Goal: Transaction & Acquisition: Purchase product/service

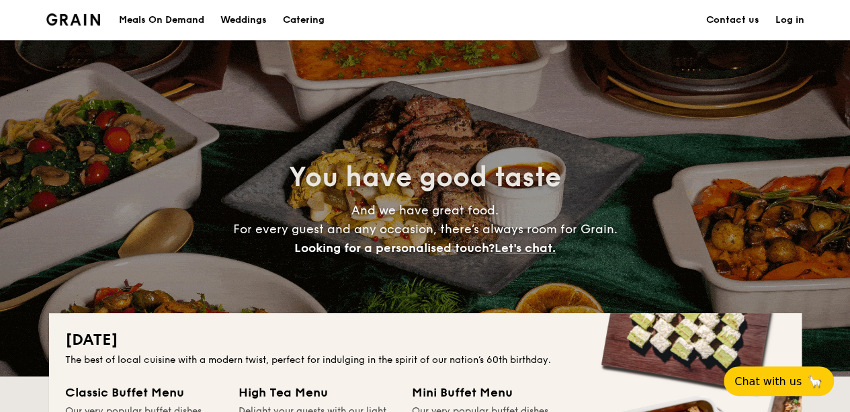
click at [169, 19] on div "Meals On Demand" at bounding box center [161, 20] width 85 height 40
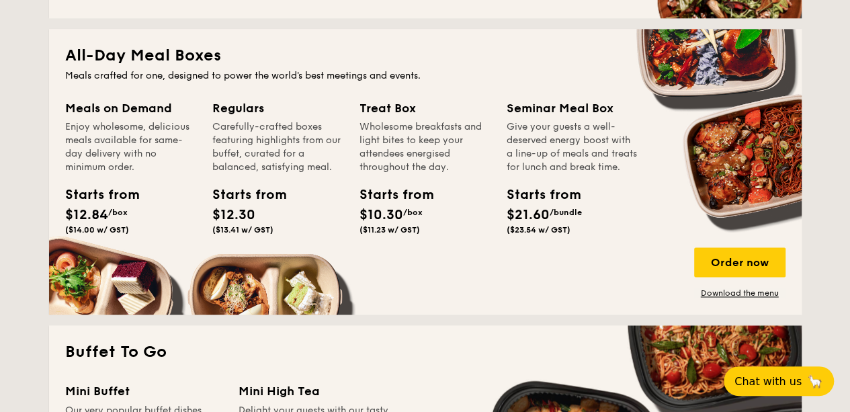
scroll to position [873, 0]
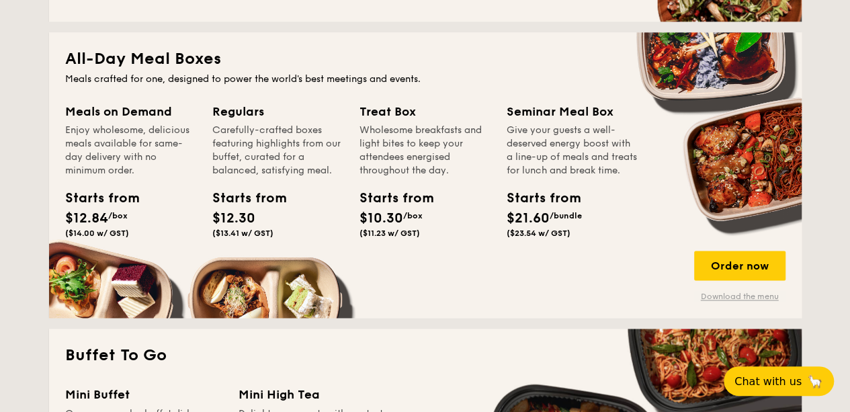
click at [762, 295] on link "Download the menu" at bounding box center [739, 296] width 91 height 11
click at [736, 261] on div "Order now" at bounding box center [739, 266] width 91 height 30
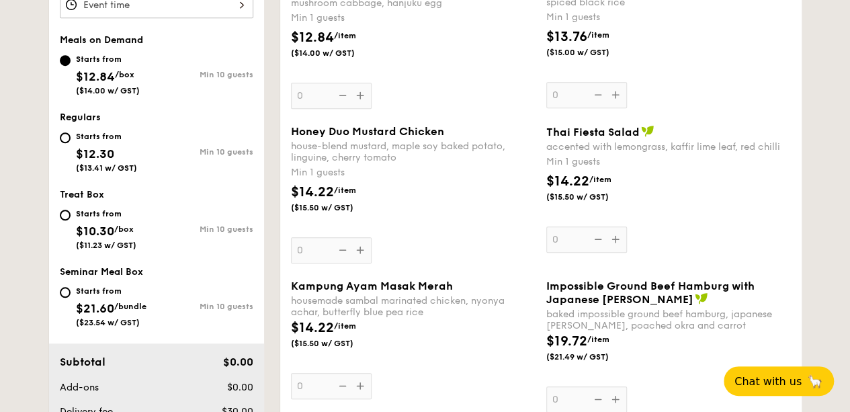
scroll to position [538, 0]
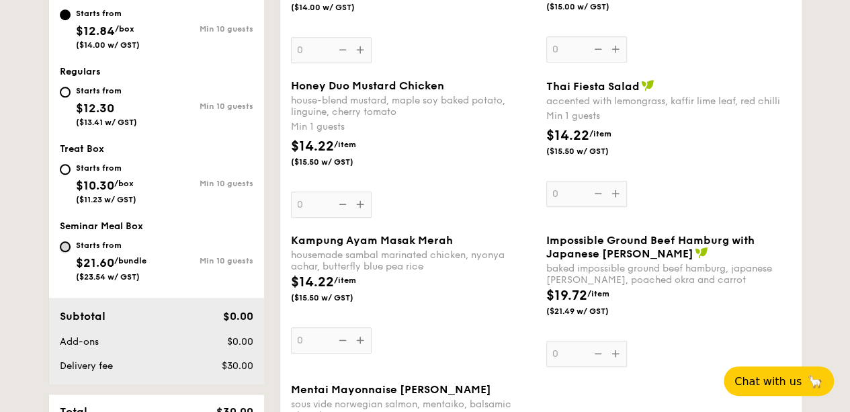
click at [69, 243] on input "Starts from $21.60 /bundle ($23.54 w/ GST) Min 10 guests" at bounding box center [65, 246] width 11 height 11
radio input "true"
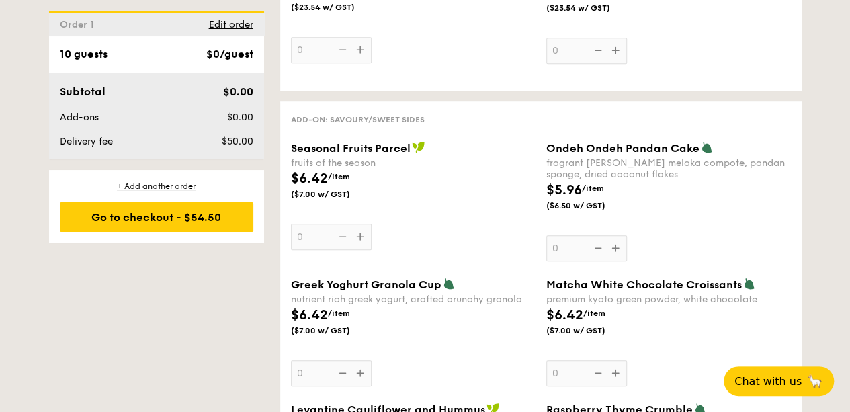
scroll to position [3158, 0]
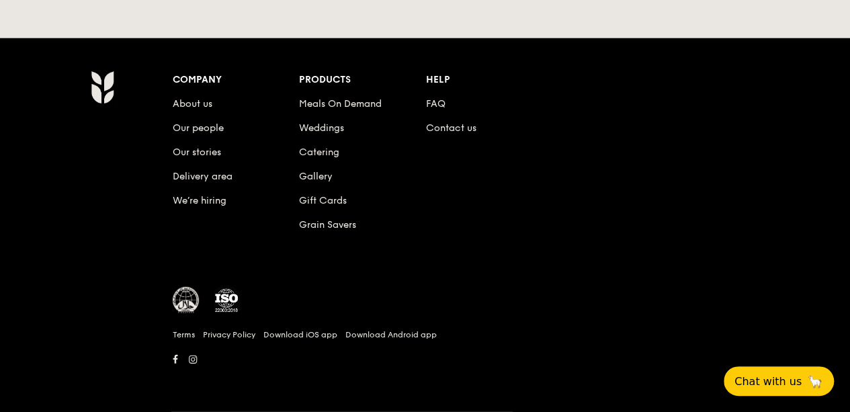
scroll to position [2342, 0]
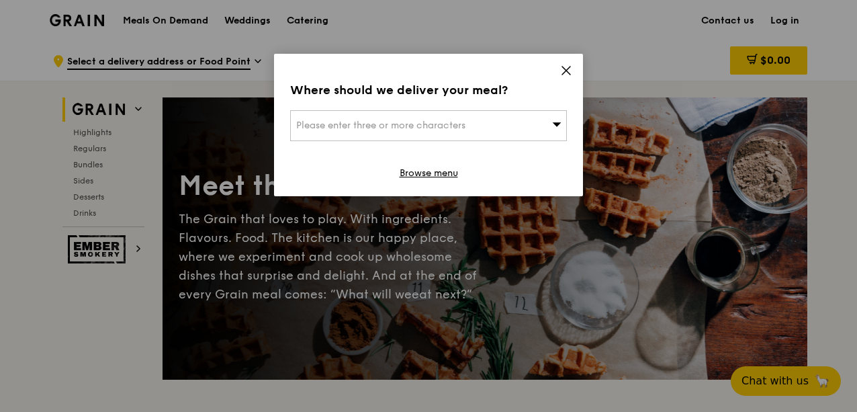
click at [568, 67] on icon at bounding box center [566, 71] width 12 height 12
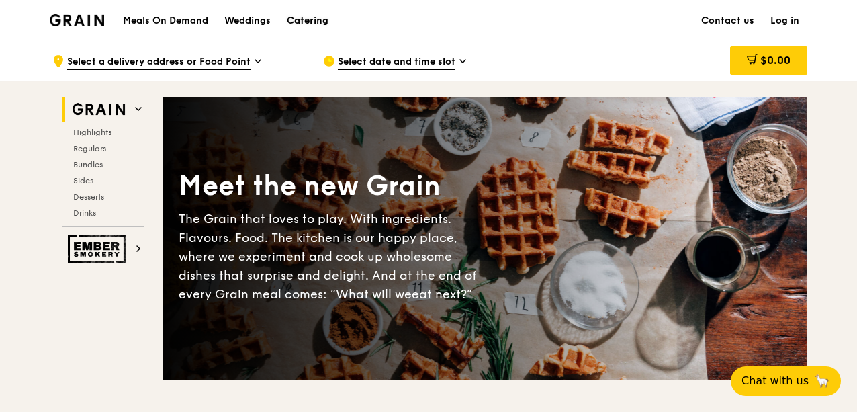
click at [309, 25] on div "Catering" at bounding box center [308, 21] width 42 height 40
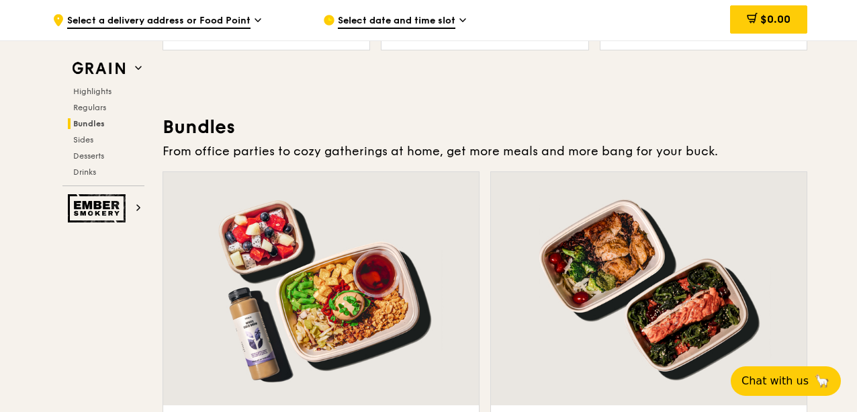
scroll to position [2016, 0]
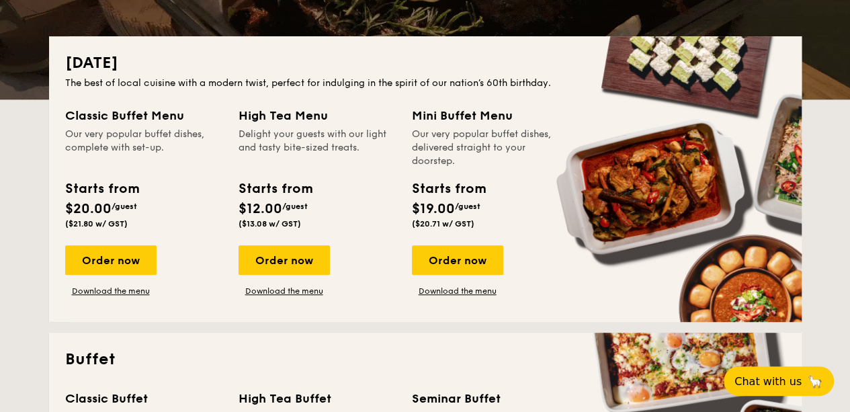
scroll to position [336, 0]
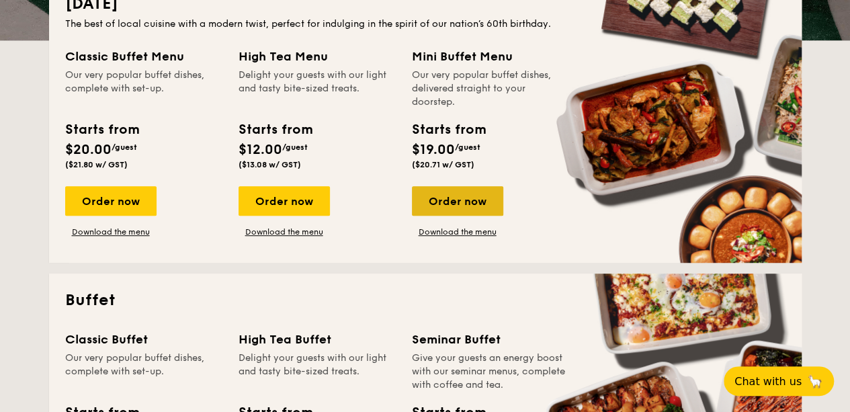
click at [466, 193] on div "Order now" at bounding box center [457, 201] width 91 height 30
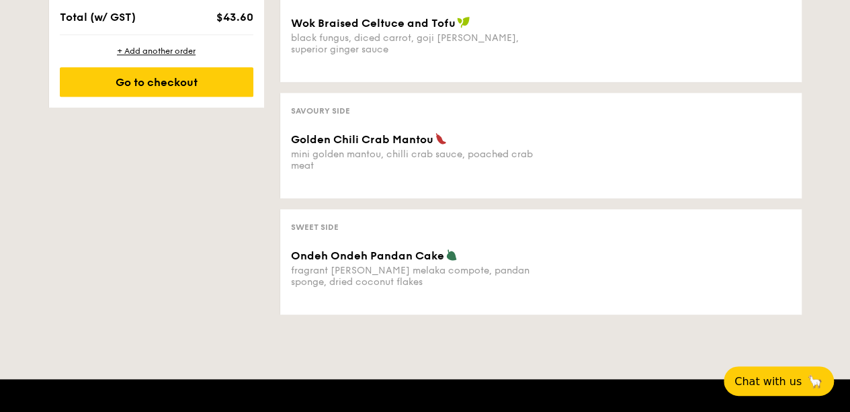
scroll to position [269, 0]
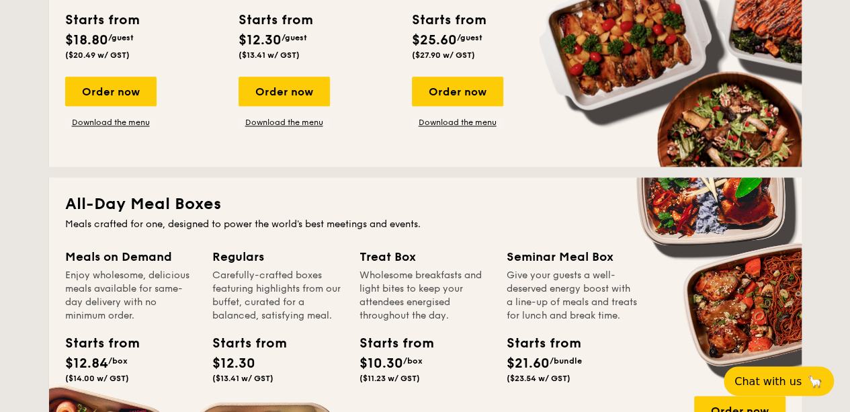
scroll to position [873, 0]
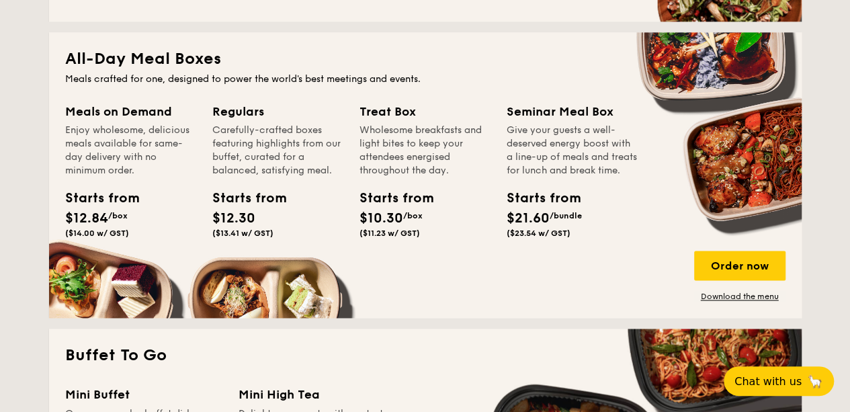
click at [108, 198] on div "Starts from" at bounding box center [95, 198] width 60 height 20
click at [760, 267] on div "Order now" at bounding box center [739, 266] width 91 height 30
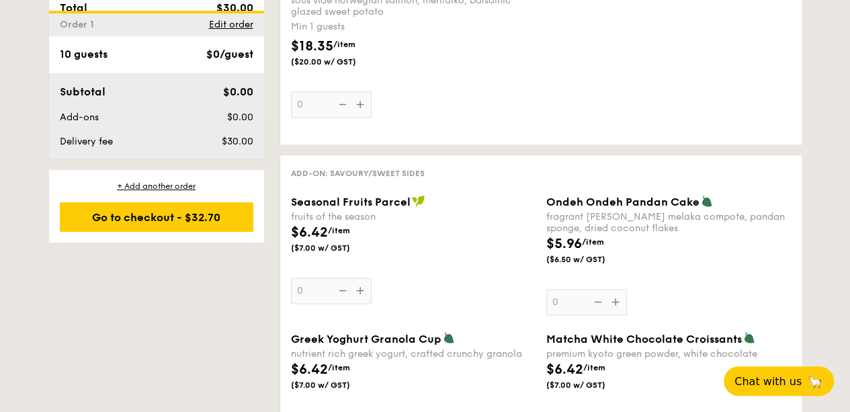
scroll to position [1075, 0]
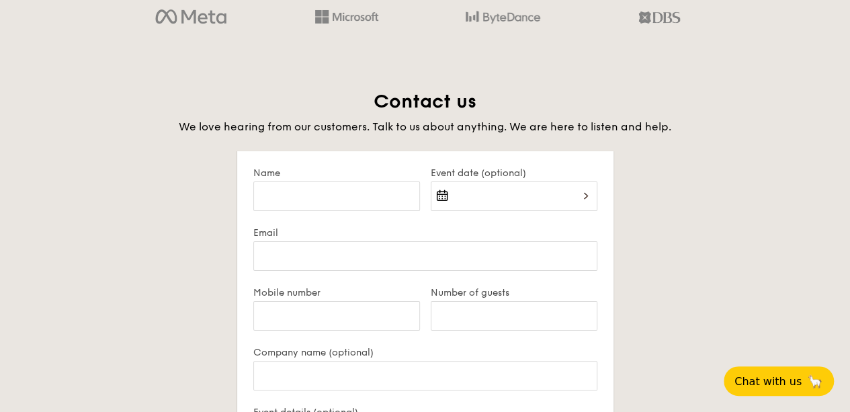
scroll to position [2611, 0]
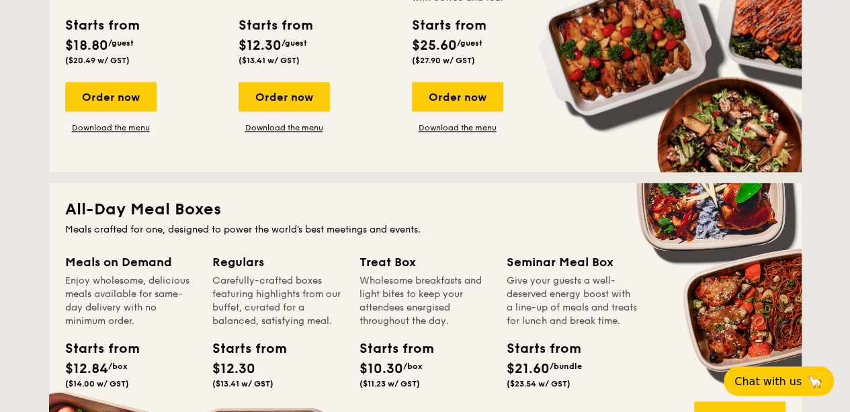
scroll to position [873, 0]
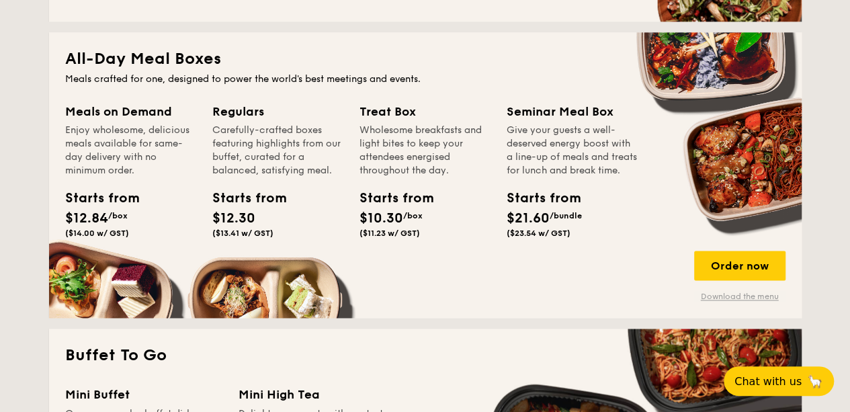
click at [734, 297] on link "Download the menu" at bounding box center [739, 296] width 91 height 11
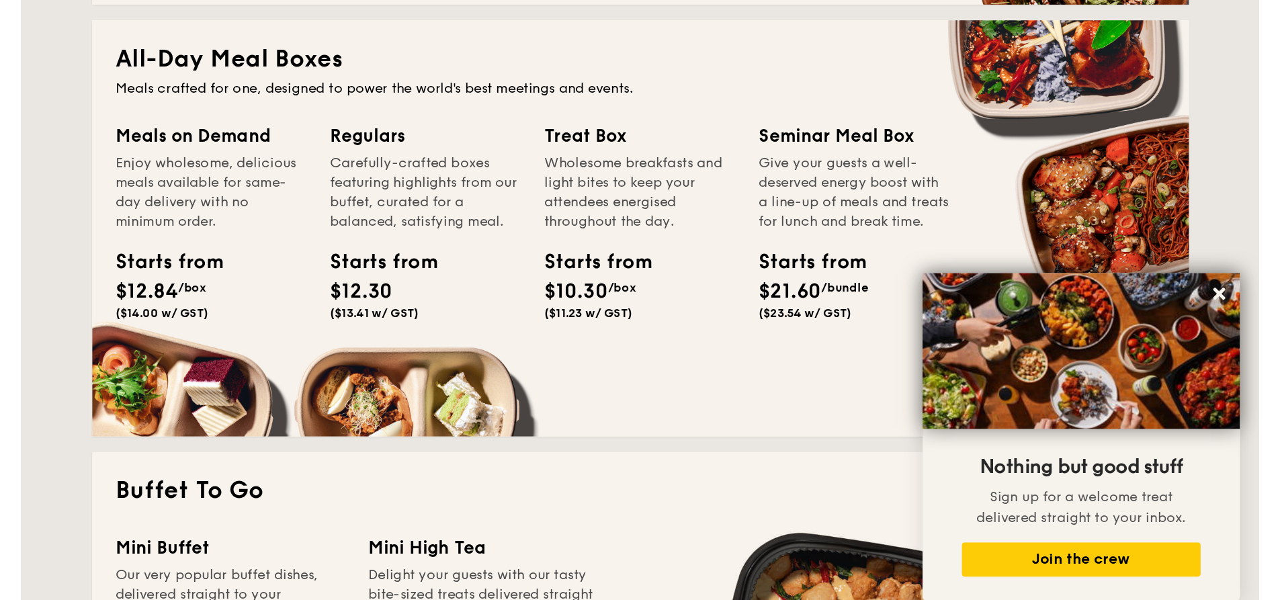
scroll to position [1008, 0]
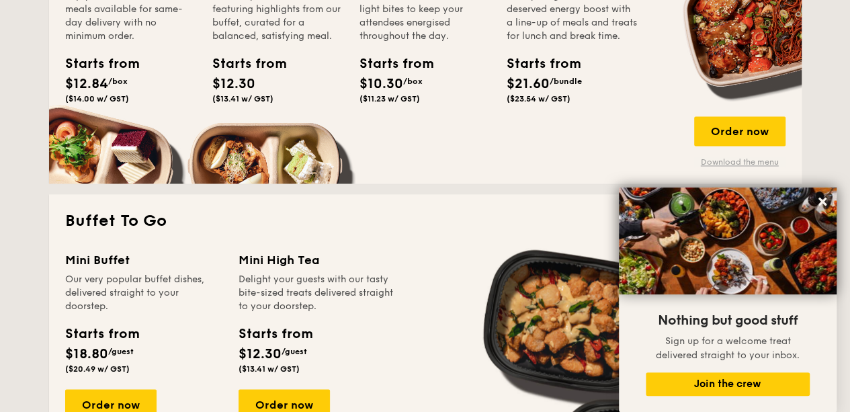
click at [752, 159] on link "Download the menu" at bounding box center [739, 162] width 91 height 11
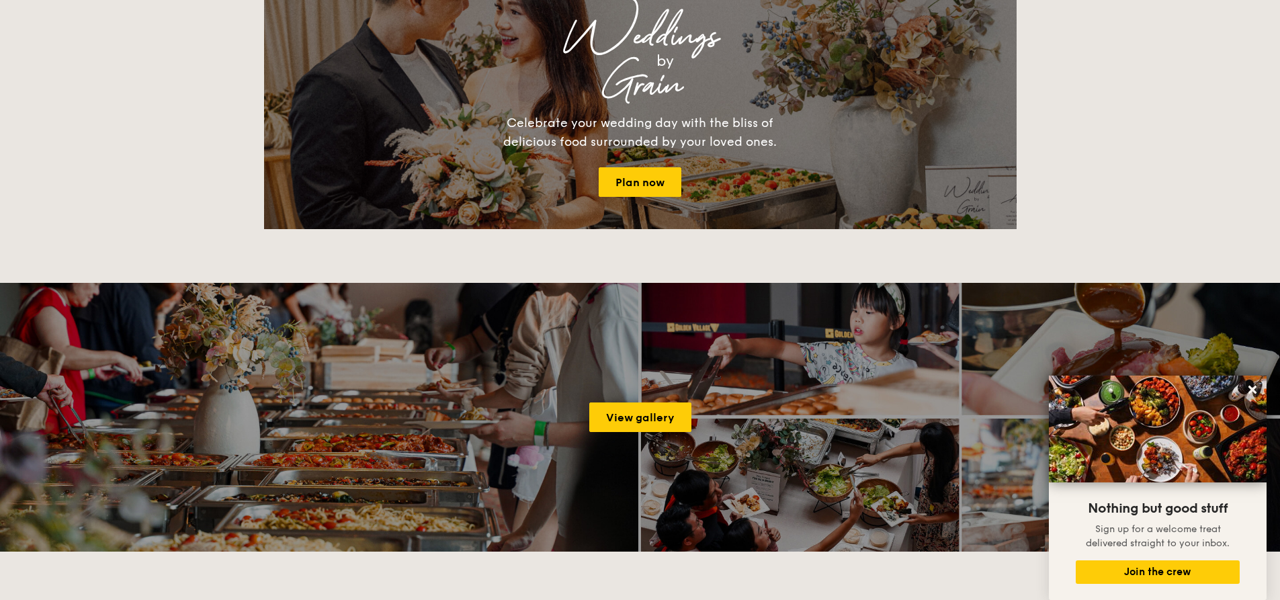
scroll to position [2016, 0]
